Goal: Connect with others: Connect with others

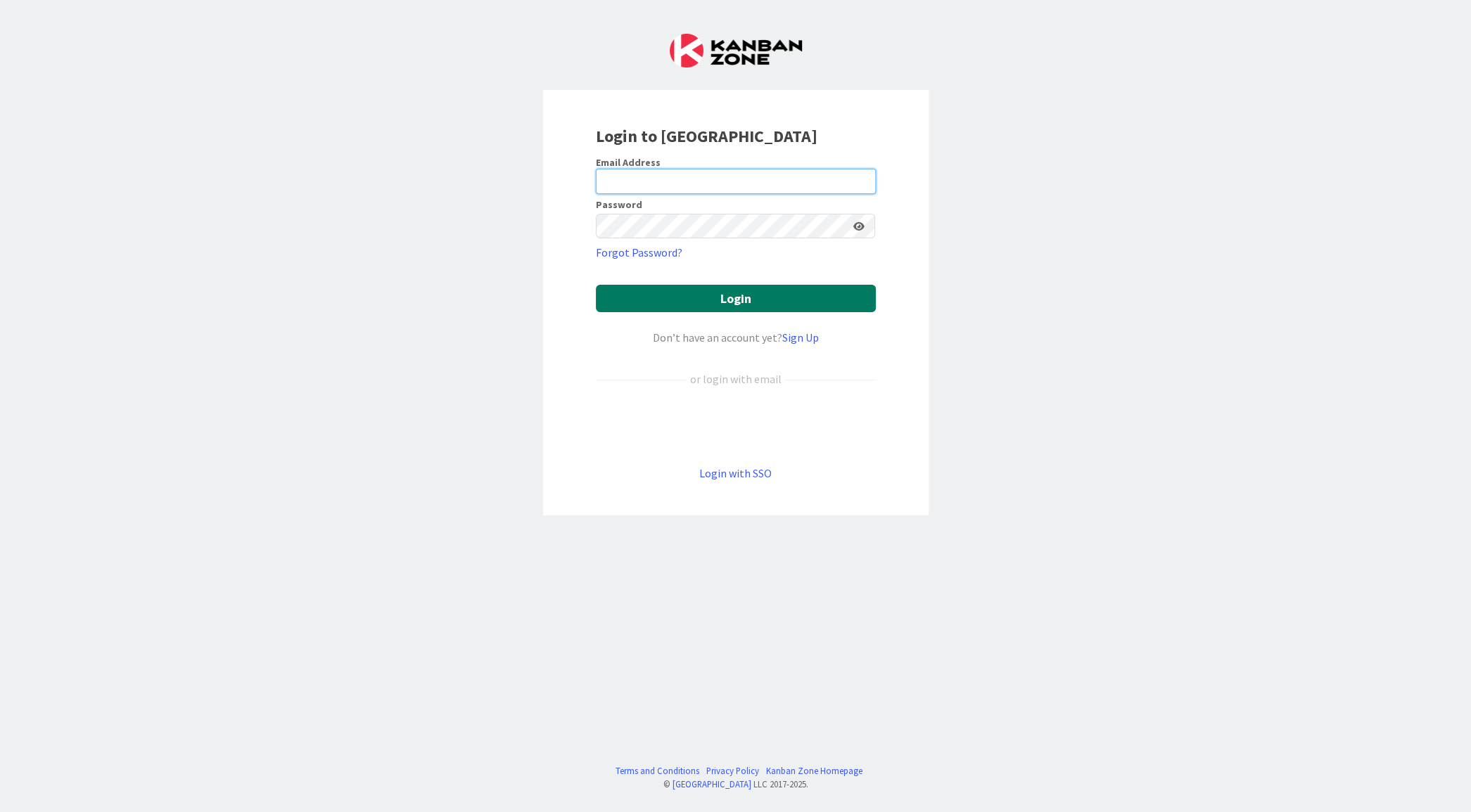
type input "[EMAIL_ADDRESS][DOMAIN_NAME]"
click at [706, 299] on button "Login" at bounding box center [736, 299] width 280 height 28
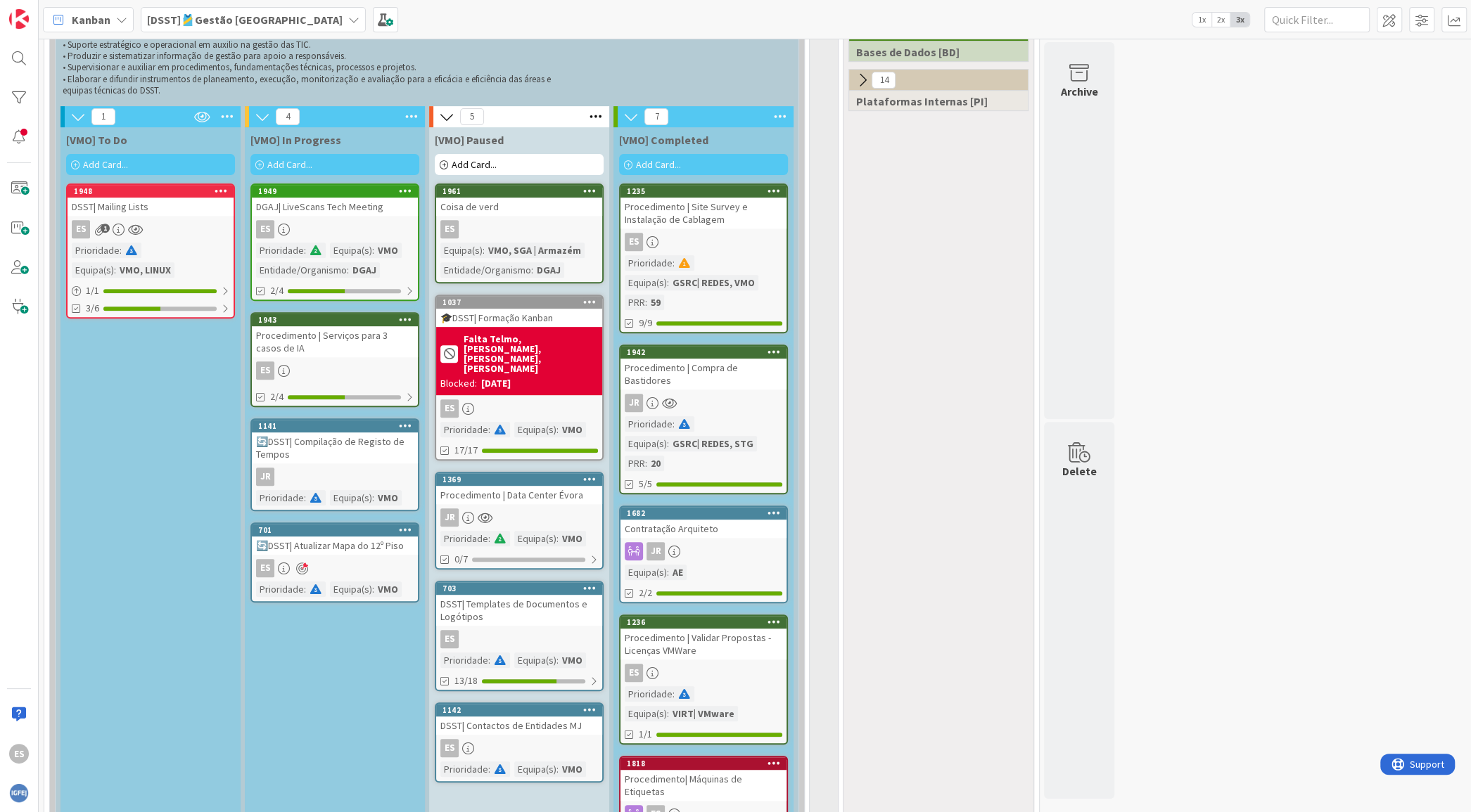
scroll to position [467, 0]
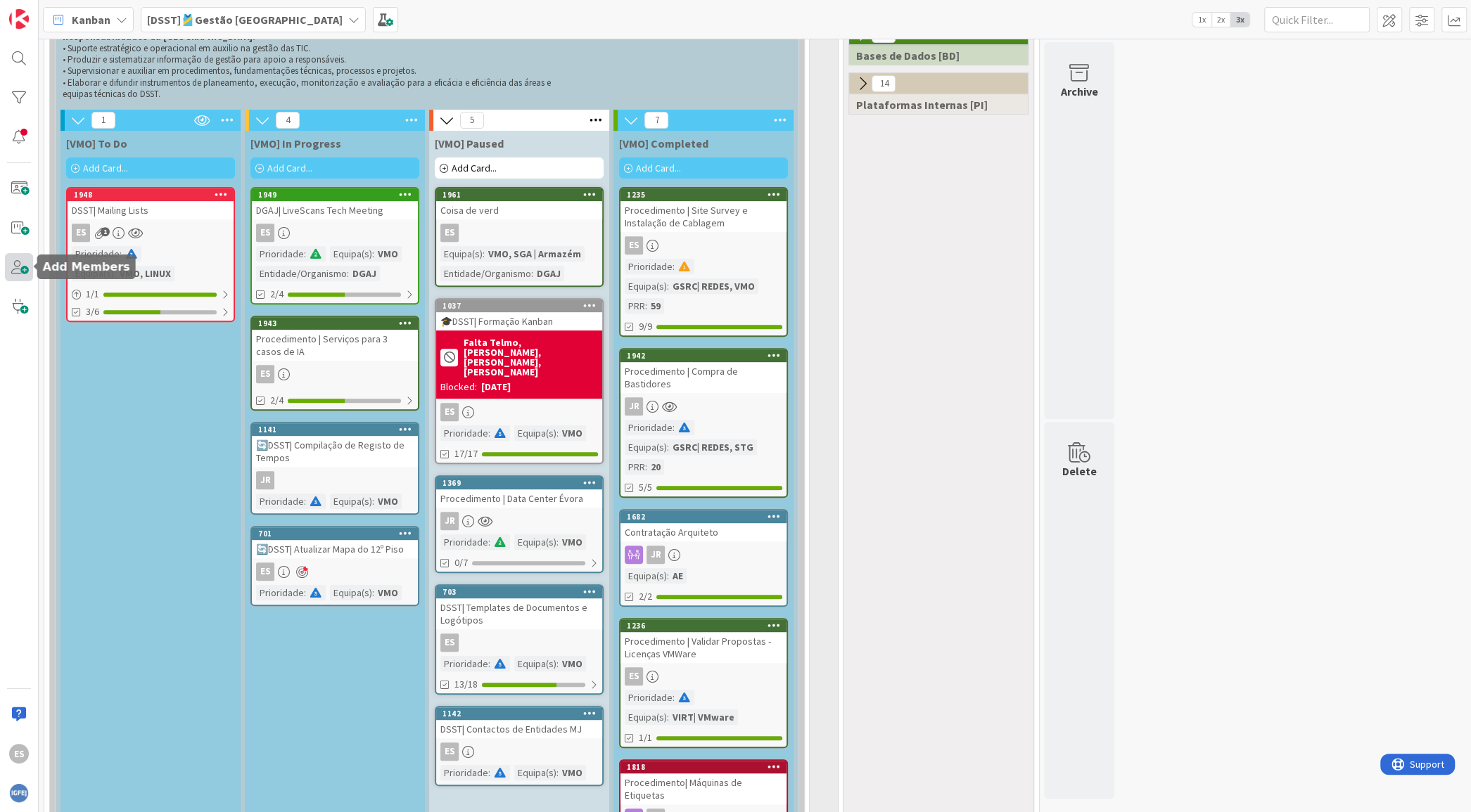
click at [26, 266] on span at bounding box center [19, 267] width 28 height 28
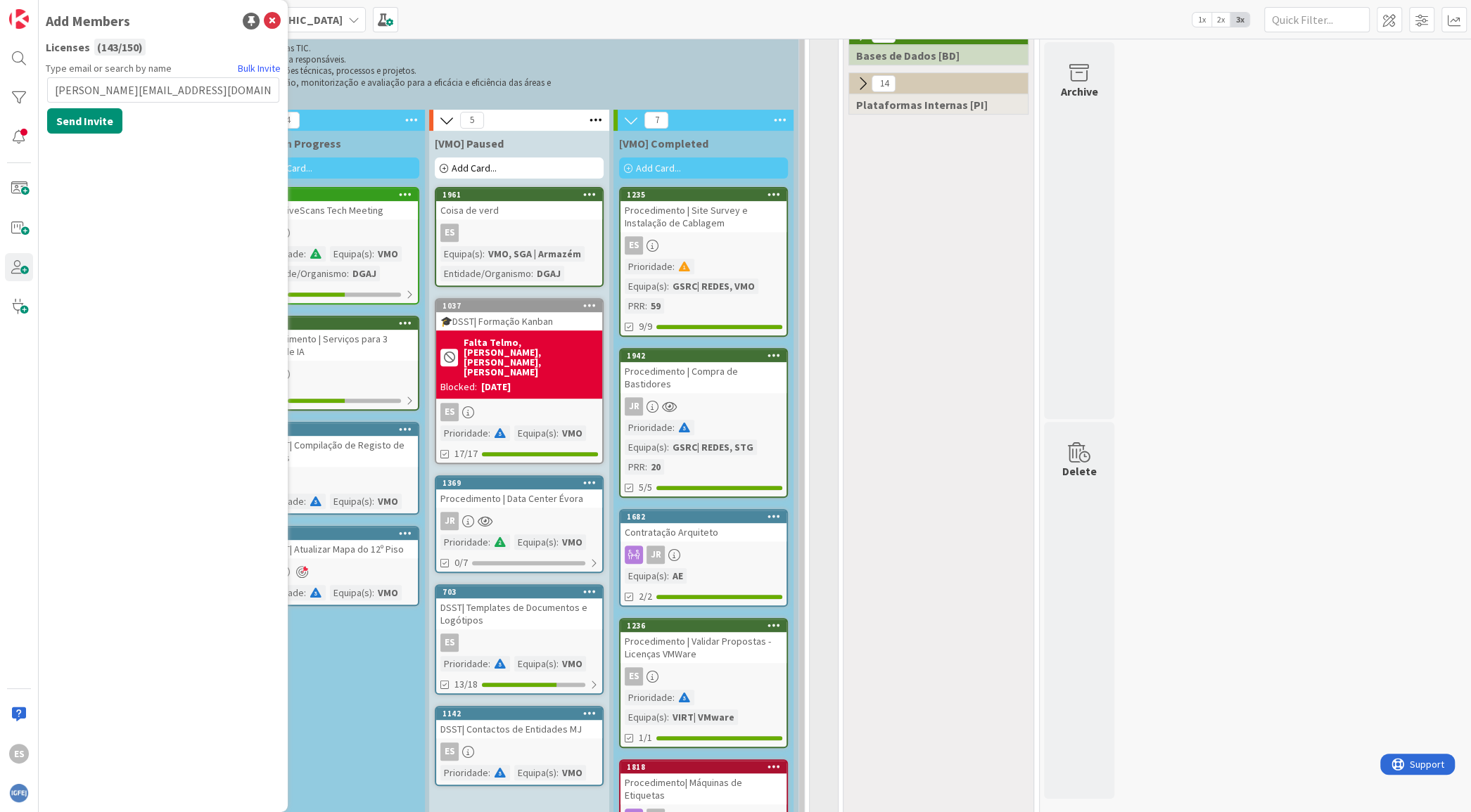
click at [55, 91] on input "ricardo.f.ferreira.ext@igfej.mj.pt" at bounding box center [163, 90] width 232 height 26
type input "ricardo.f.ferreira.ext@igfej.mj.pt"
click at [96, 118] on button "Send Invite" at bounding box center [85, 121] width 75 height 26
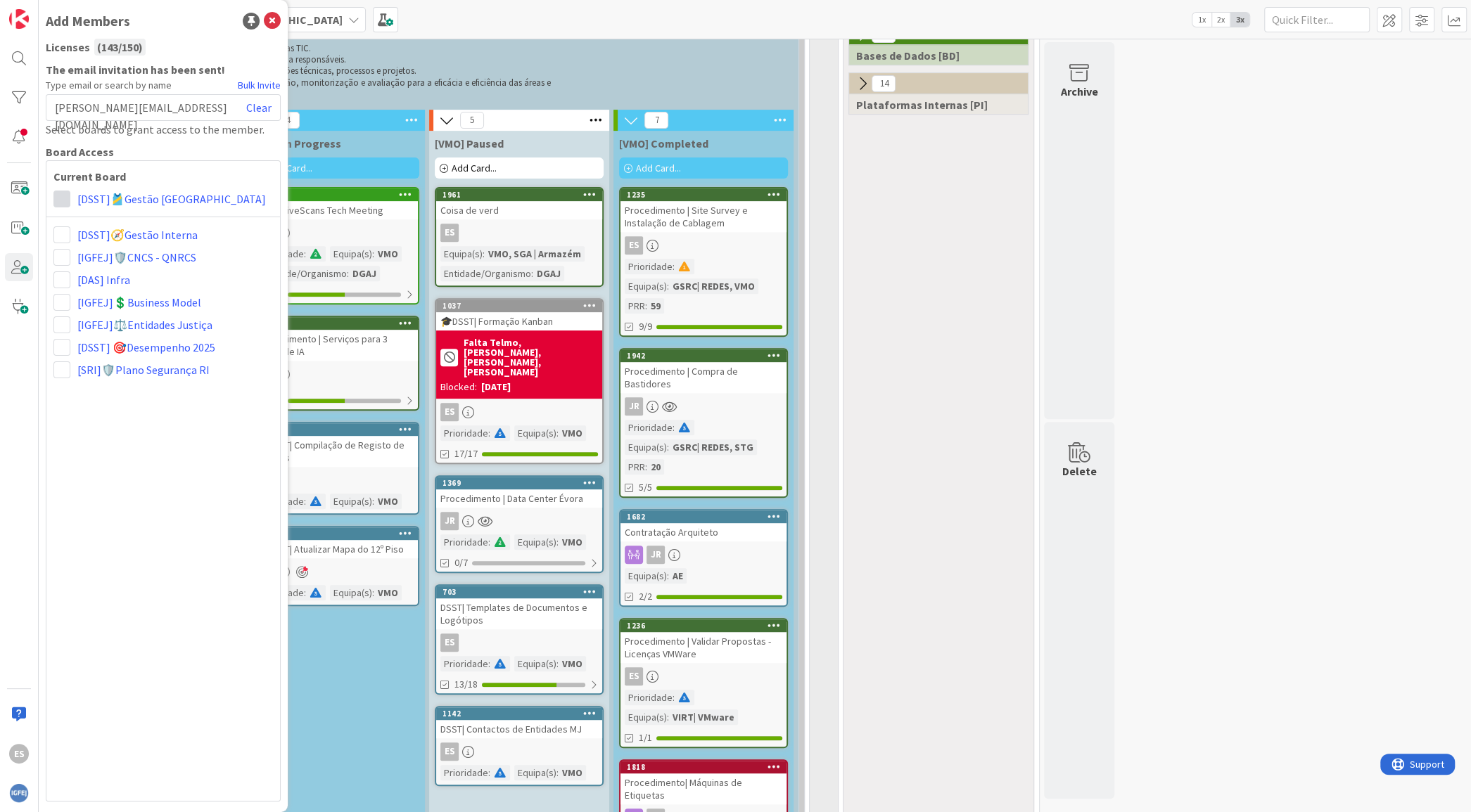
click at [62, 199] on span at bounding box center [61, 198] width 17 height 17
click at [139, 257] on span "Collaborator" at bounding box center [155, 253] width 107 height 21
click at [62, 255] on span at bounding box center [61, 256] width 17 height 17
click at [114, 310] on span "Collaborator" at bounding box center [155, 311] width 107 height 21
click at [270, 20] on icon at bounding box center [271, 21] width 17 height 17
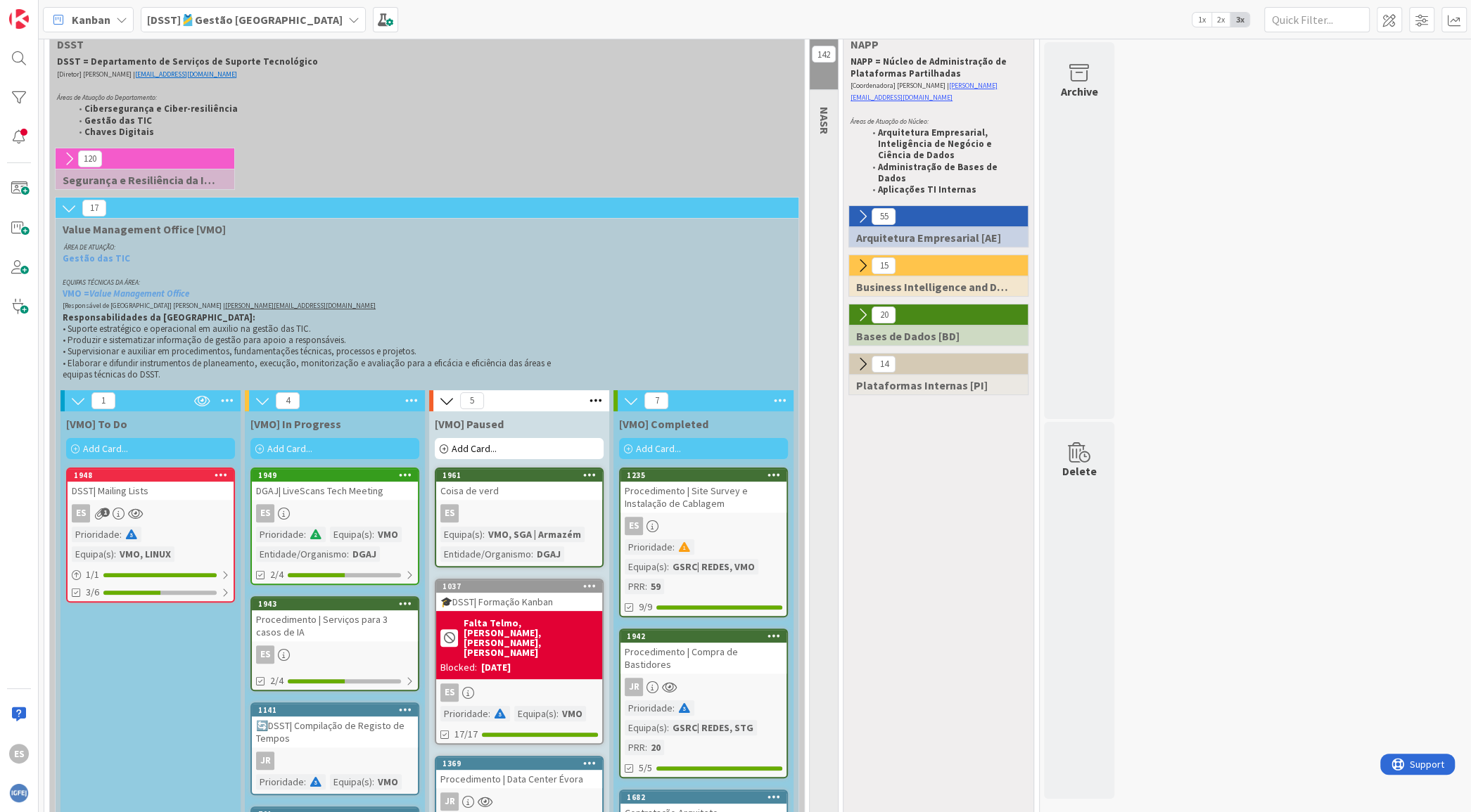
scroll to position [0, 0]
